Goal: Contribute content

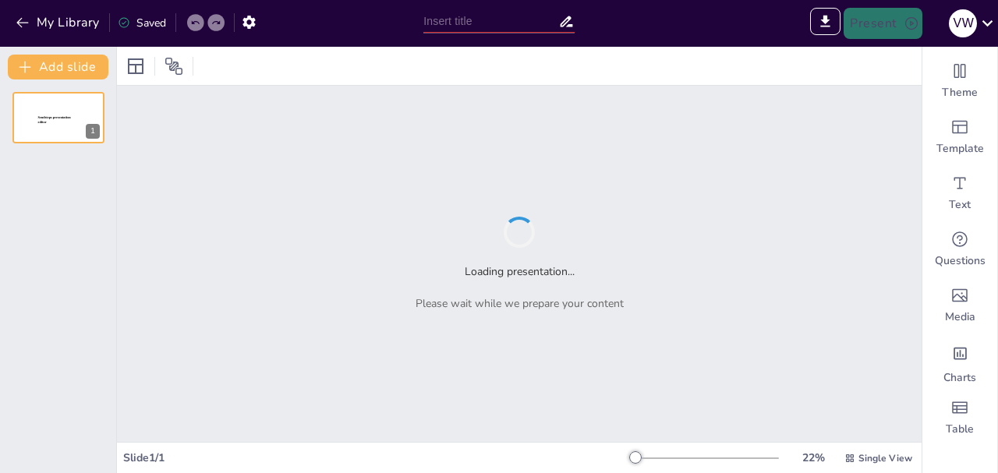
type input "Creación de un Sistema IPTV: Fundamentos y Funcionalidades"
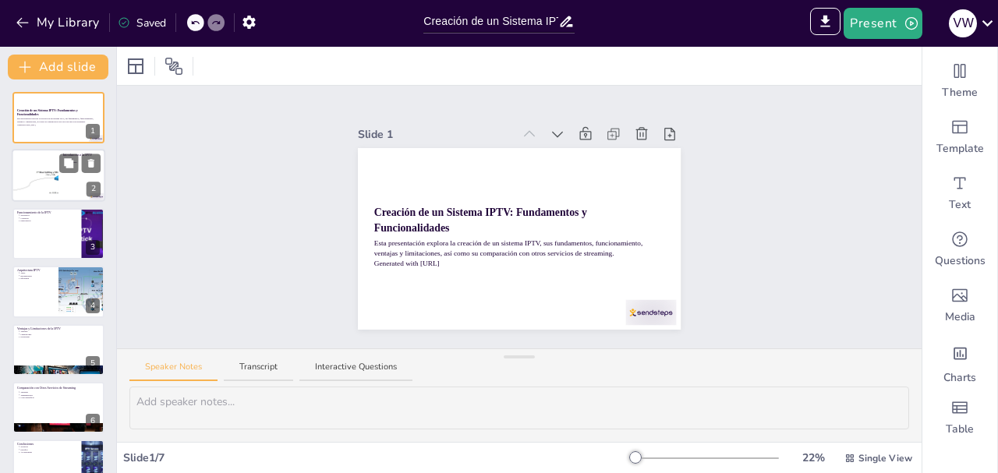
click at [21, 189] on div at bounding box center [35, 176] width 112 height 53
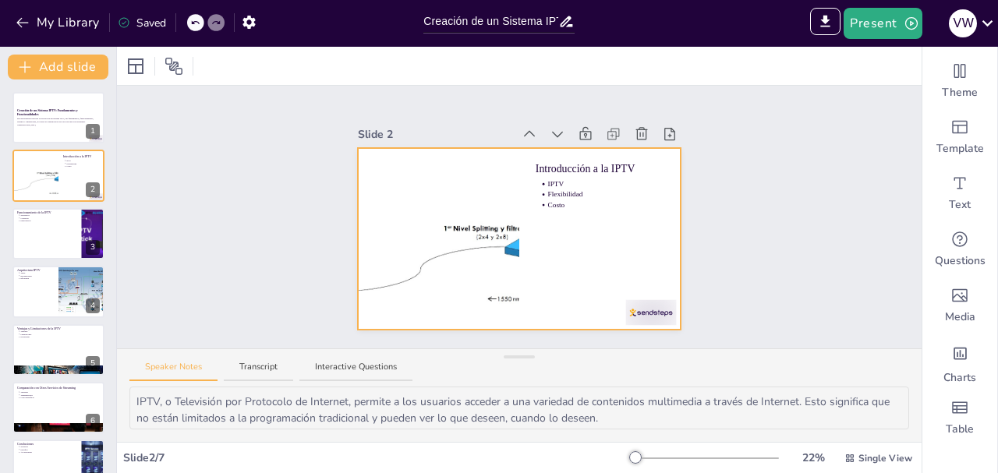
click at [561, 274] on div at bounding box center [519, 239] width 323 height 182
click at [634, 130] on icon at bounding box center [642, 134] width 16 height 16
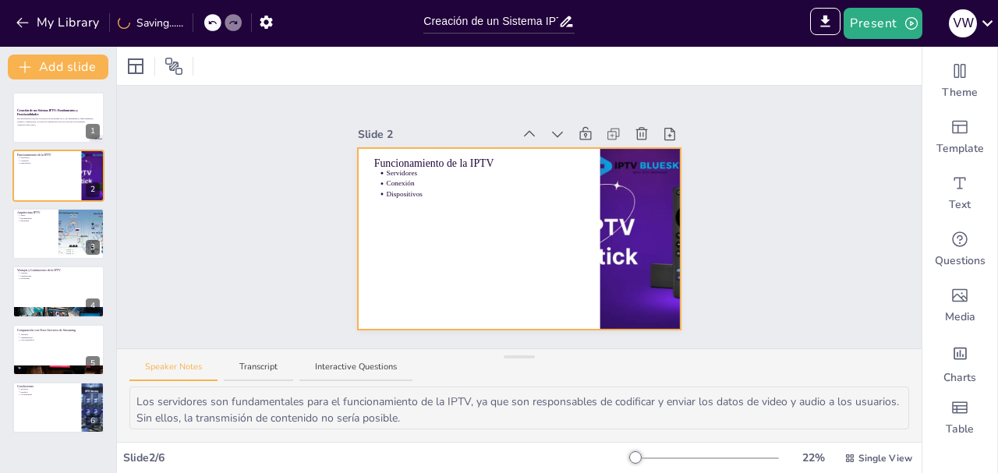
click at [423, 211] on div at bounding box center [519, 239] width 323 height 182
click at [52, 235] on div at bounding box center [59, 233] width 94 height 53
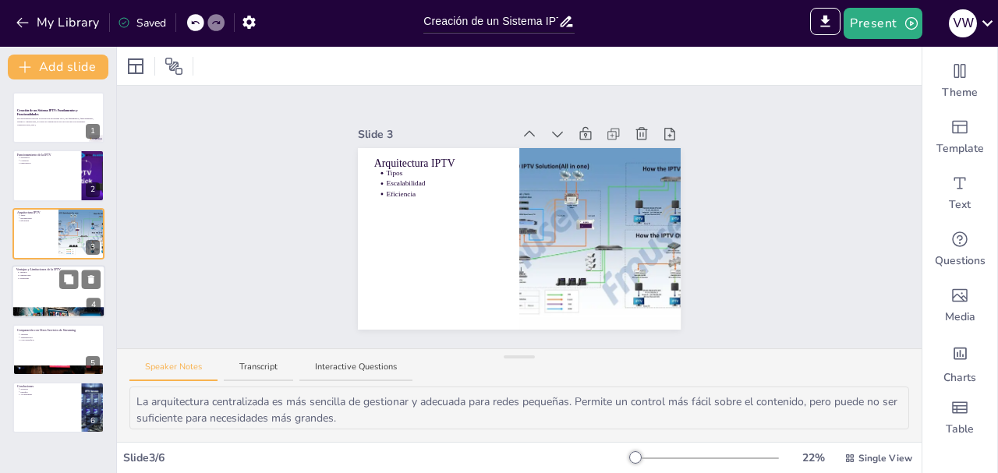
click at [62, 299] on div at bounding box center [59, 291] width 94 height 53
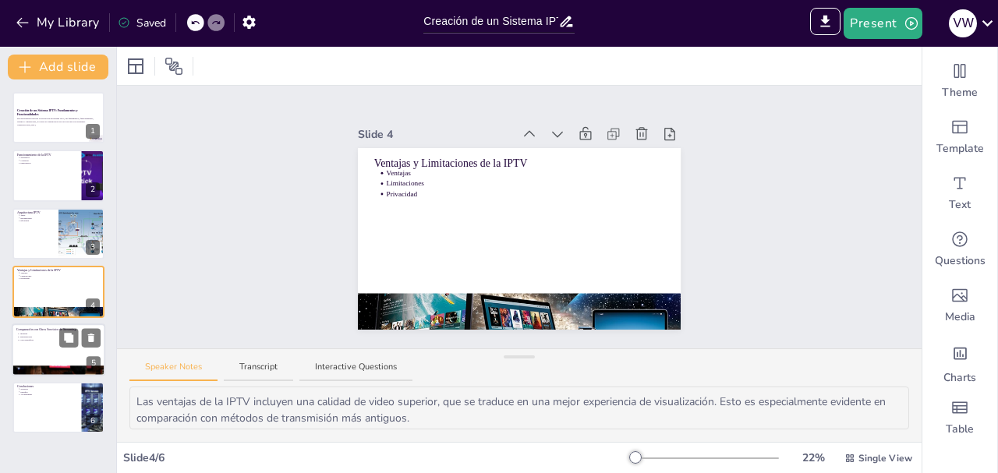
click at [58, 345] on div at bounding box center [59, 350] width 94 height 53
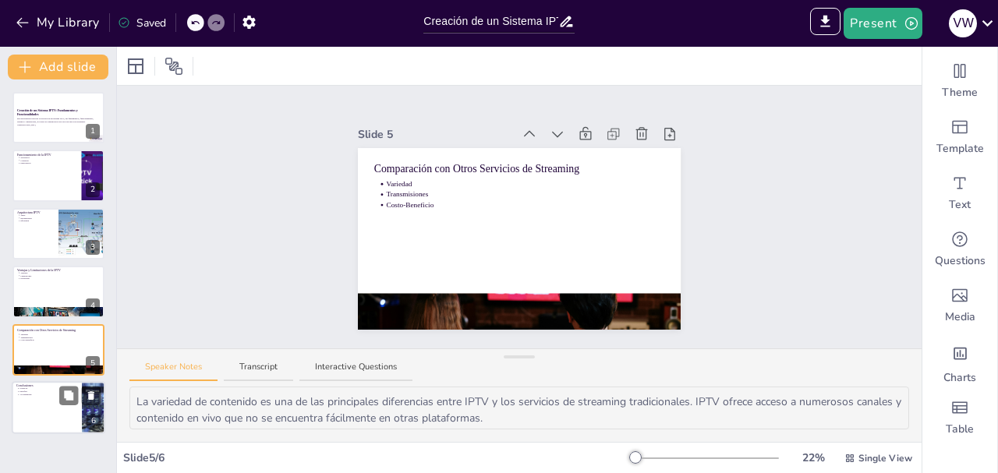
click at [47, 423] on div at bounding box center [59, 407] width 94 height 53
type textarea "La IPTV es una solución moderna que se adapta a las necesidades actuales de los…"
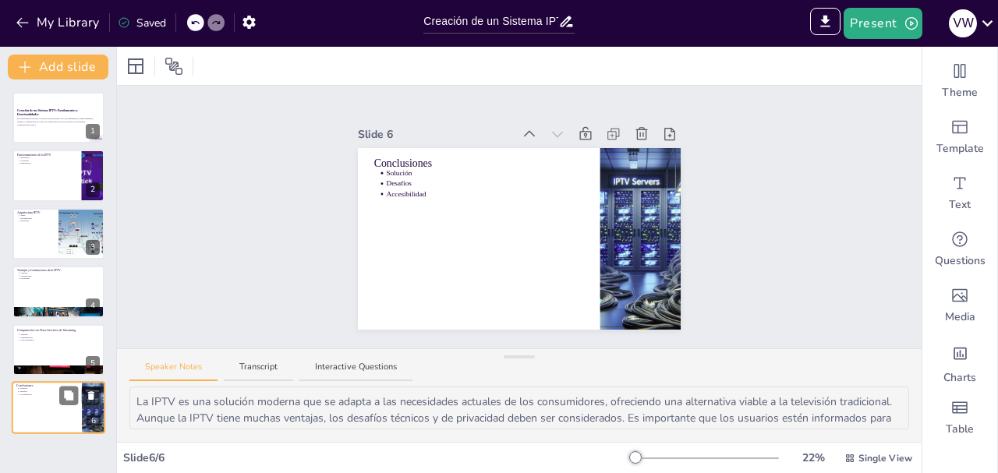
click at [53, 413] on div at bounding box center [59, 407] width 94 height 53
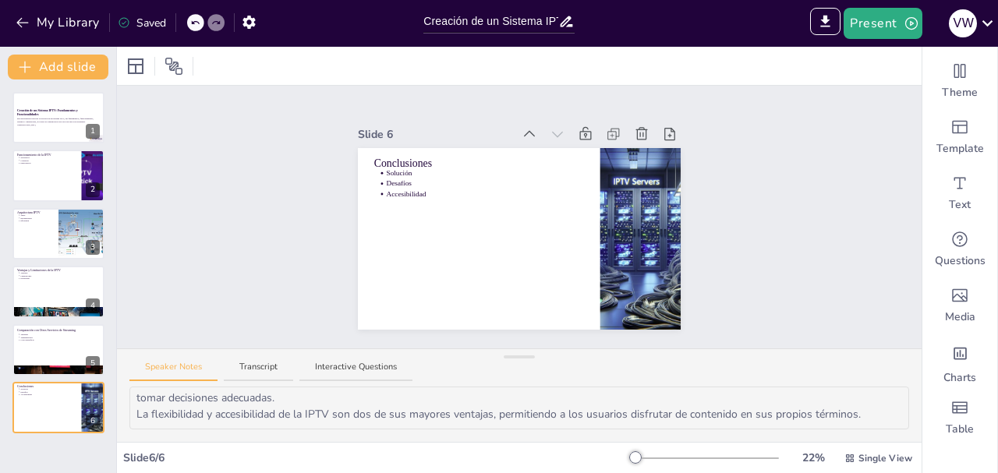
scroll to position [53, 0]
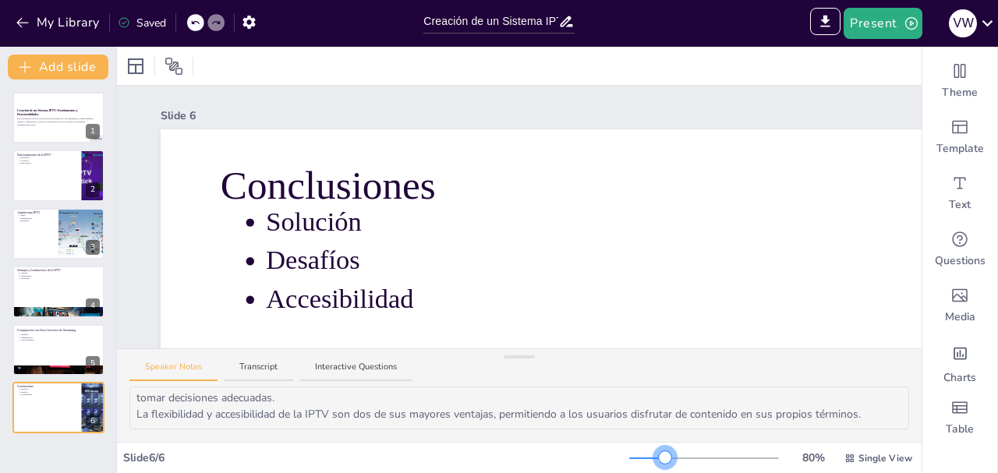
drag, startPoint x: 637, startPoint y: 458, endPoint x: 575, endPoint y: 422, distance: 72.3
click at [655, 455] on div at bounding box center [704, 458] width 150 height 12
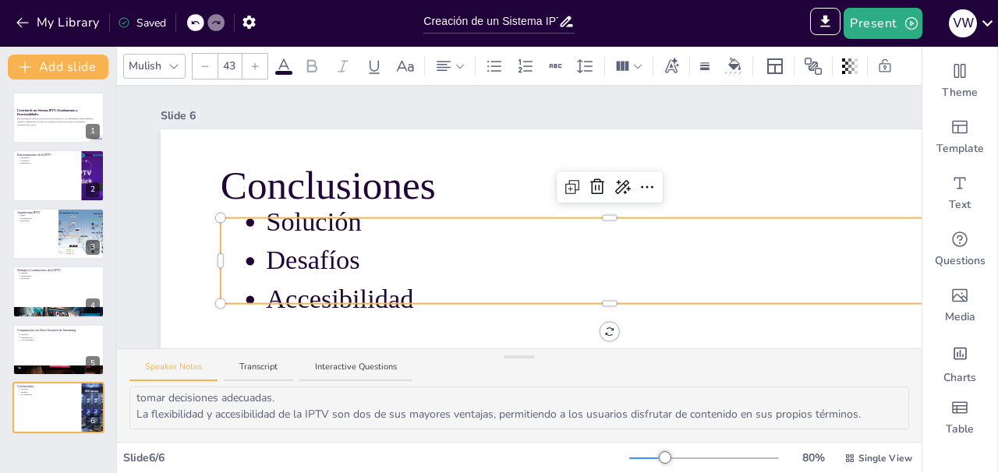
click at [320, 230] on p "Solución" at bounding box center [632, 221] width 733 height 37
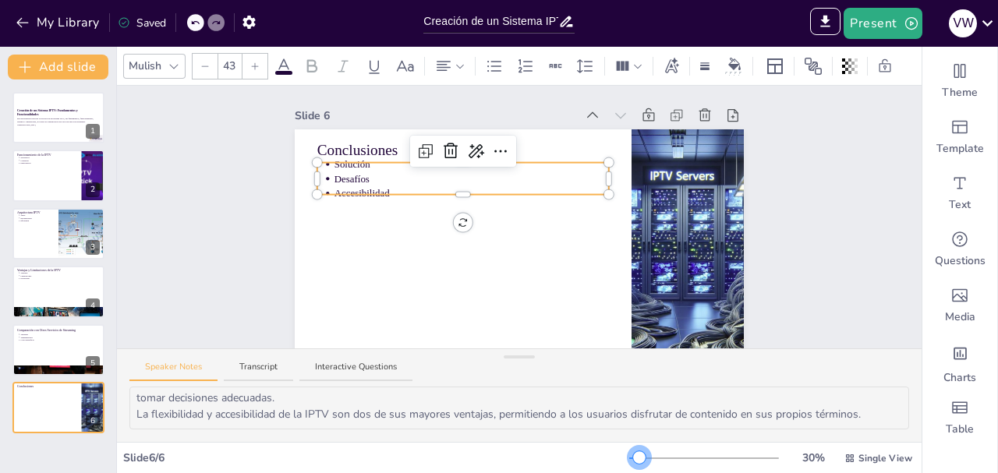
drag, startPoint x: 649, startPoint y: 458, endPoint x: 491, endPoint y: 445, distance: 158.0
click at [633, 457] on div at bounding box center [639, 457] width 12 height 12
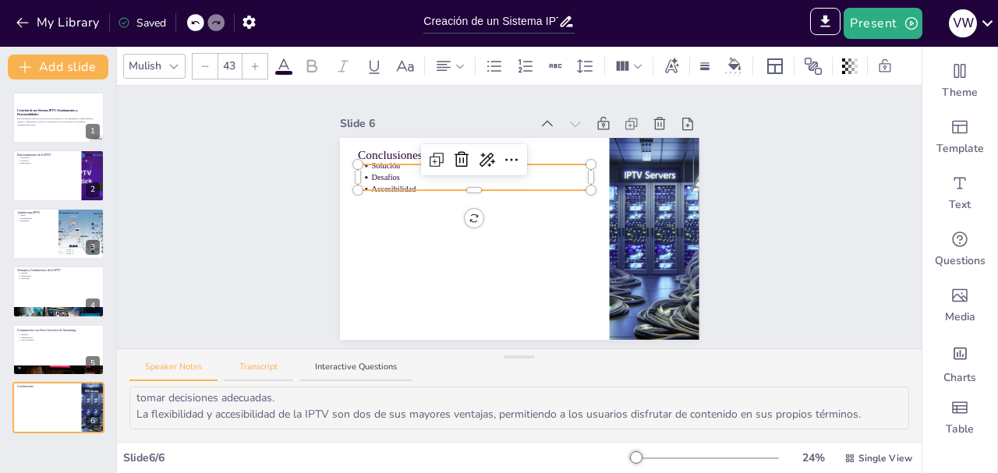
click at [264, 367] on button "Transcript" at bounding box center [258, 371] width 69 height 21
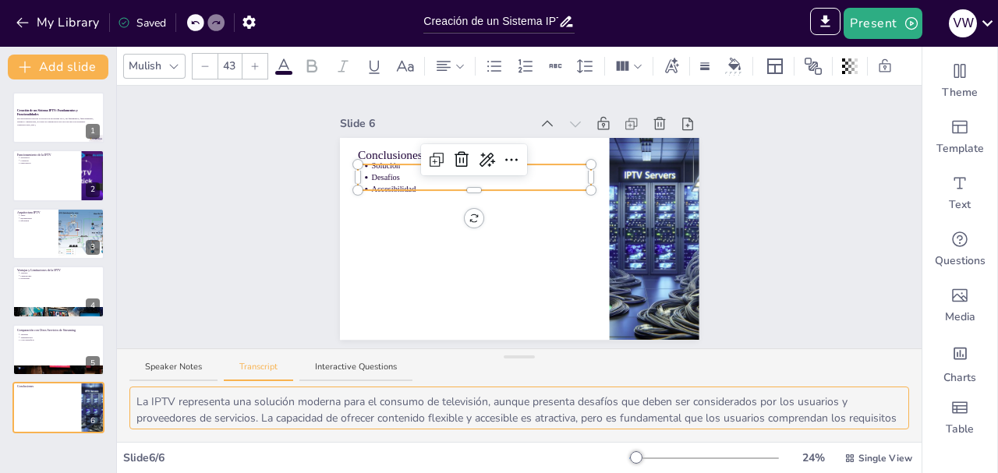
click at [441, 408] on textarea "La IPTV representa una solución moderna para el consumo de televisión, aunque p…" at bounding box center [519, 408] width 780 height 43
drag, startPoint x: 480, startPoint y: 409, endPoint x: 563, endPoint y: 409, distance: 82.6
click at [481, 409] on textarea "La IPTV representa una solución moderna para el consumo de televisión, aunque p…" at bounding box center [519, 408] width 780 height 43
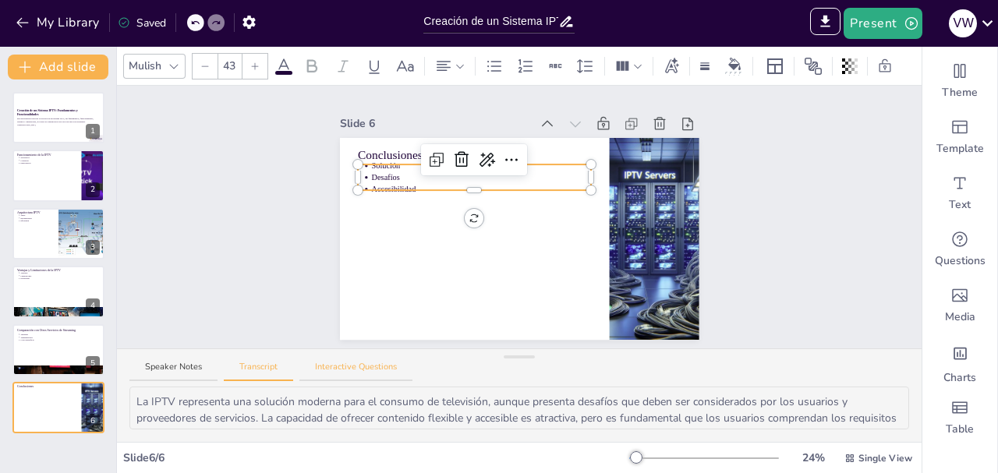
click at [354, 380] on button "Interactive Questions" at bounding box center [355, 371] width 113 height 21
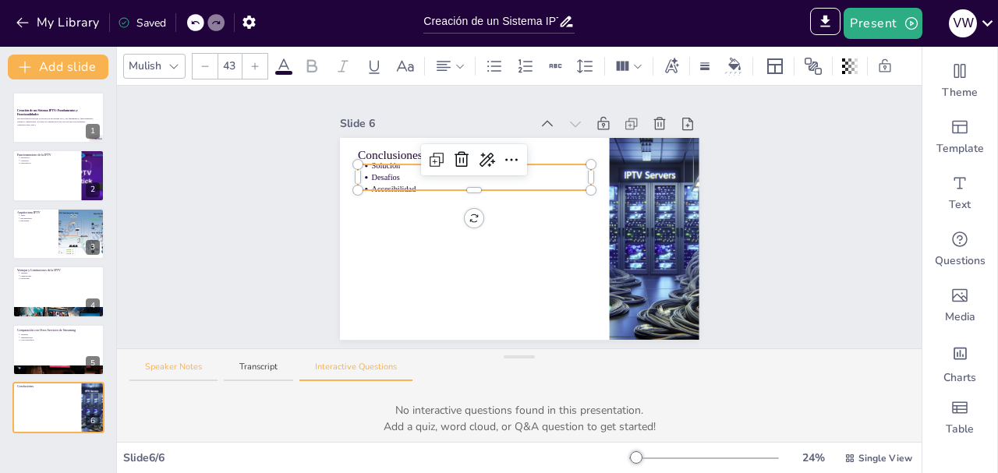
click at [186, 365] on button "Speaker Notes" at bounding box center [173, 371] width 88 height 21
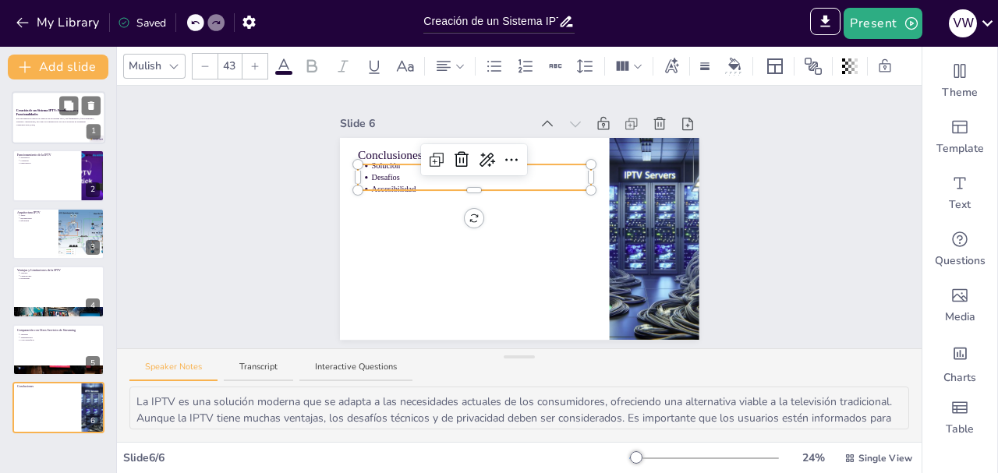
click at [51, 125] on p "Generated with Sendsteps.ai" at bounding box center [58, 124] width 84 height 3
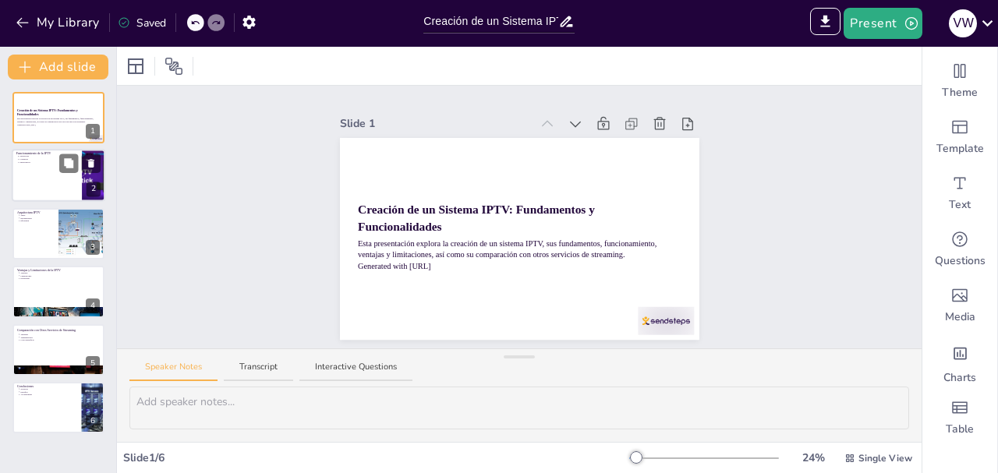
click at [55, 182] on div at bounding box center [59, 176] width 94 height 53
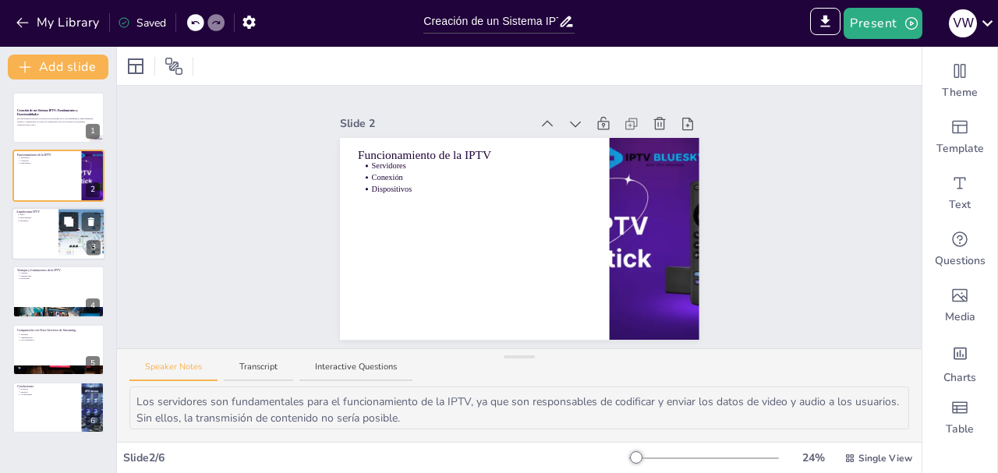
click at [67, 230] on button at bounding box center [68, 221] width 19 height 19
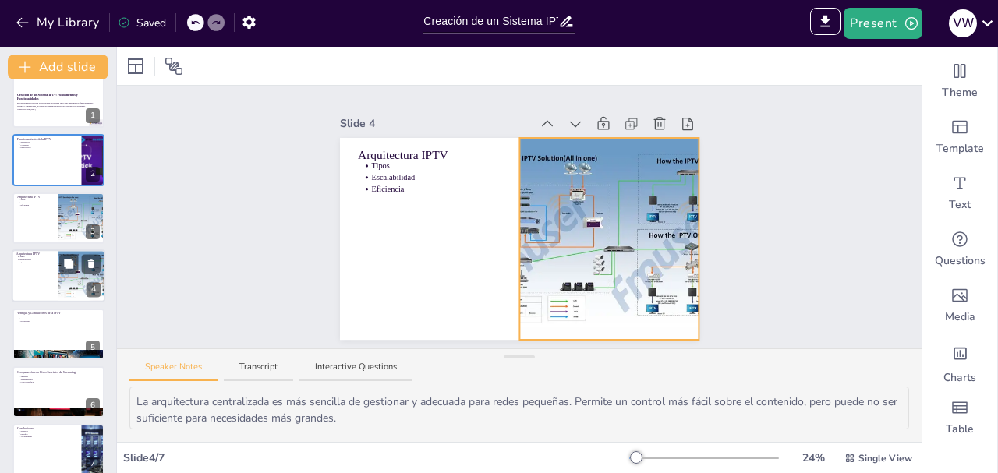
click at [58, 294] on div at bounding box center [82, 275] width 79 height 53
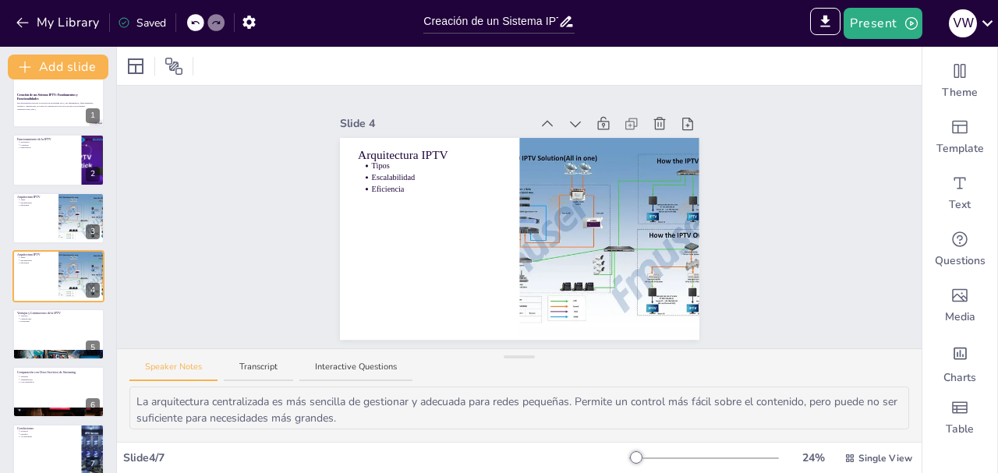
click at [37, 363] on div "Creación de un Sistema IPTV: Fundamentos y Funcionalidades Esta presentación ex…" at bounding box center [58, 276] width 116 height 400
click at [41, 385] on div at bounding box center [59, 392] width 94 height 53
type textarea "La variedad de contenido es una de las principales diferencias entre IPTV y los…"
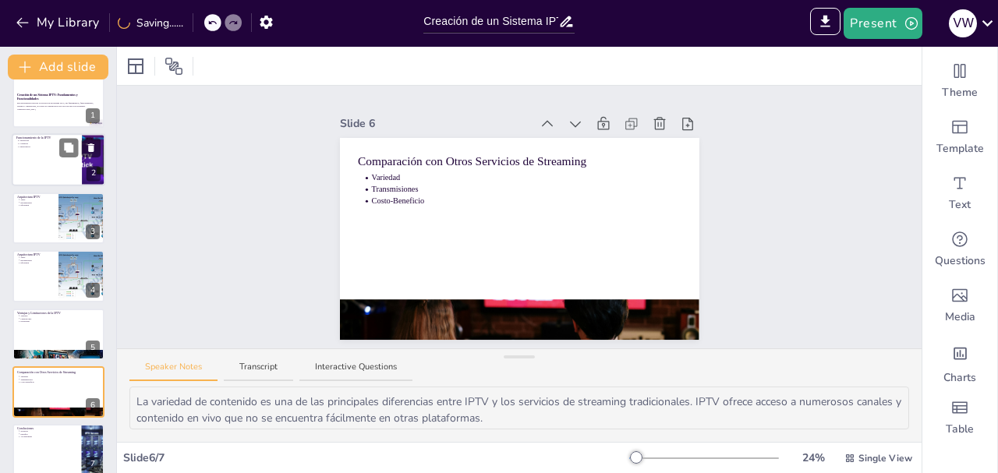
scroll to position [31, 0]
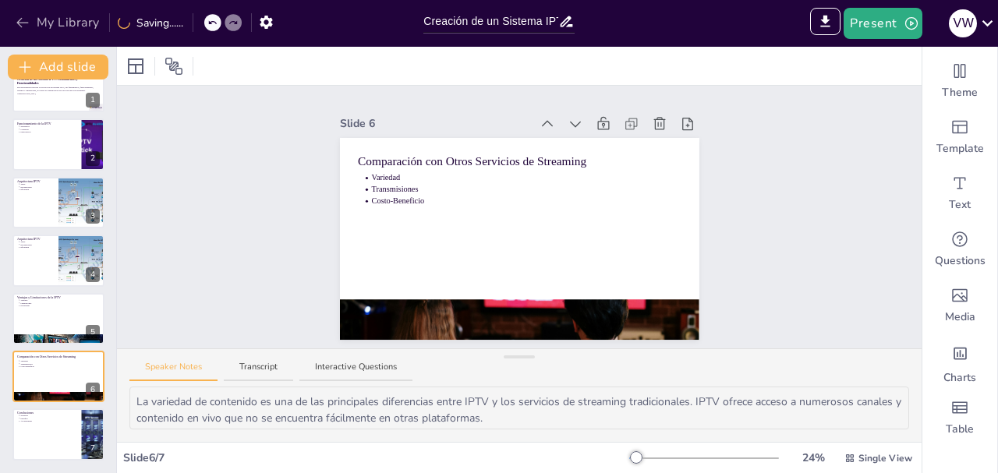
click at [13, 32] on button "My Library" at bounding box center [59, 22] width 94 height 25
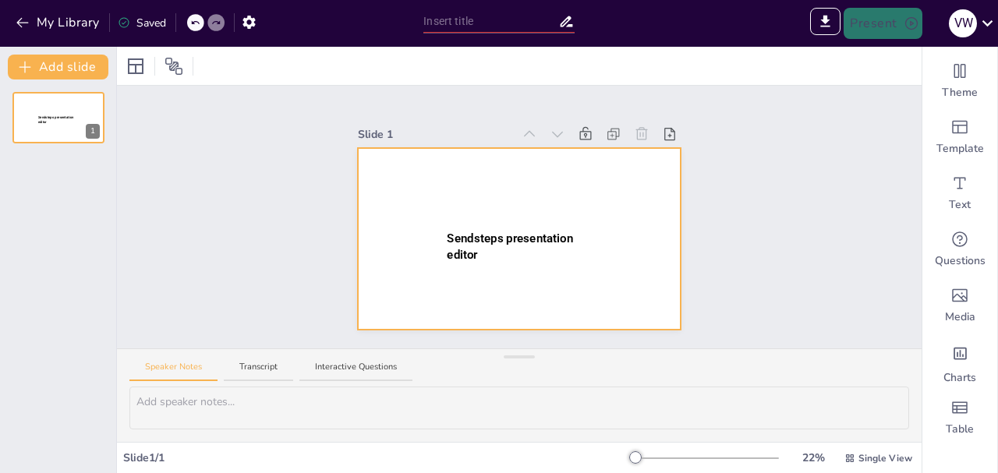
type input "New Sendsteps"
